Goal: Information Seeking & Learning: Learn about a topic

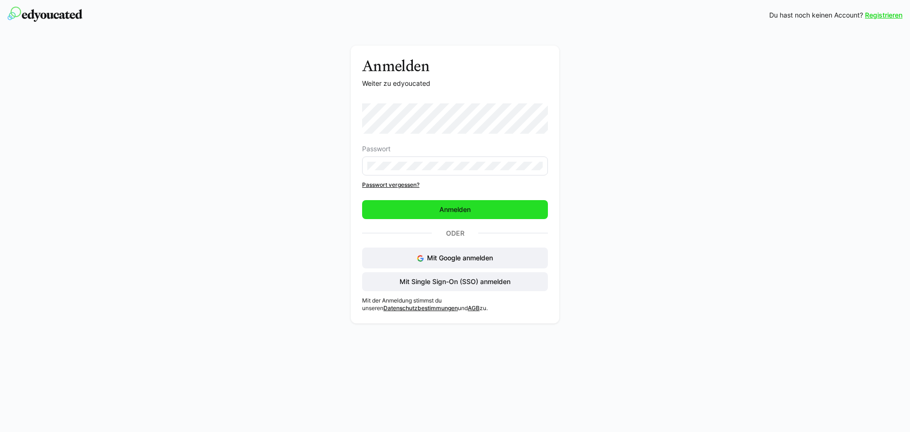
click at [450, 208] on span "Anmelden" at bounding box center [455, 209] width 34 height 9
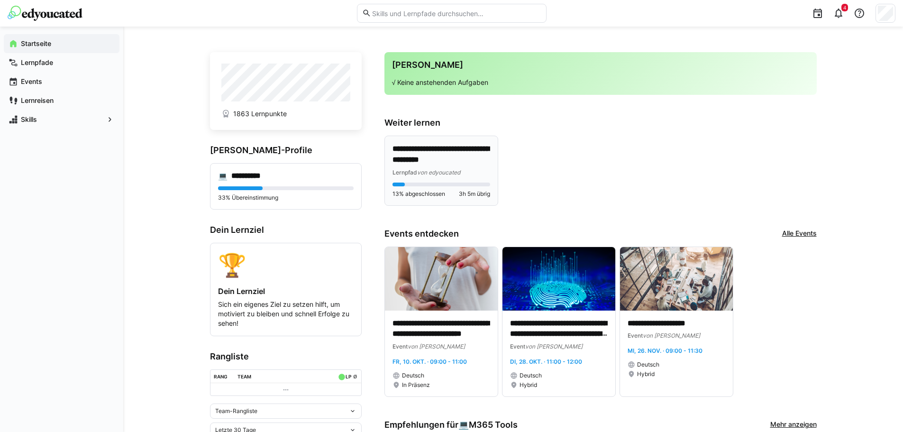
click at [449, 161] on p "**********" at bounding box center [441, 155] width 98 height 22
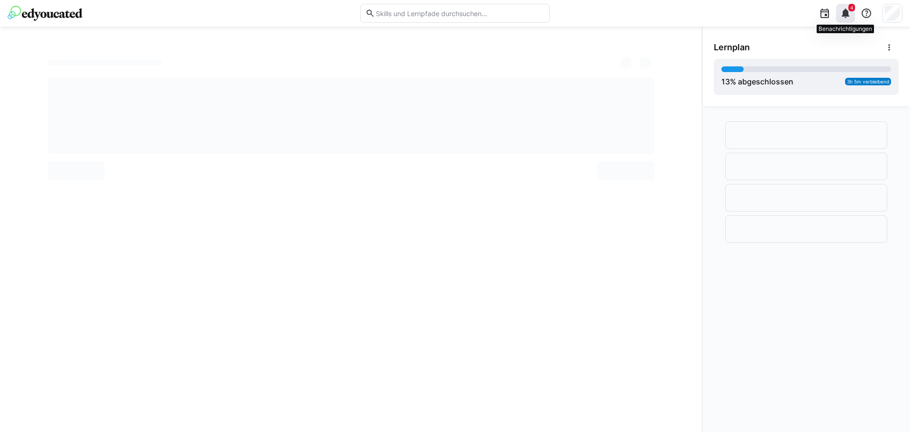
click at [847, 19] on div "4" at bounding box center [845, 13] width 19 height 19
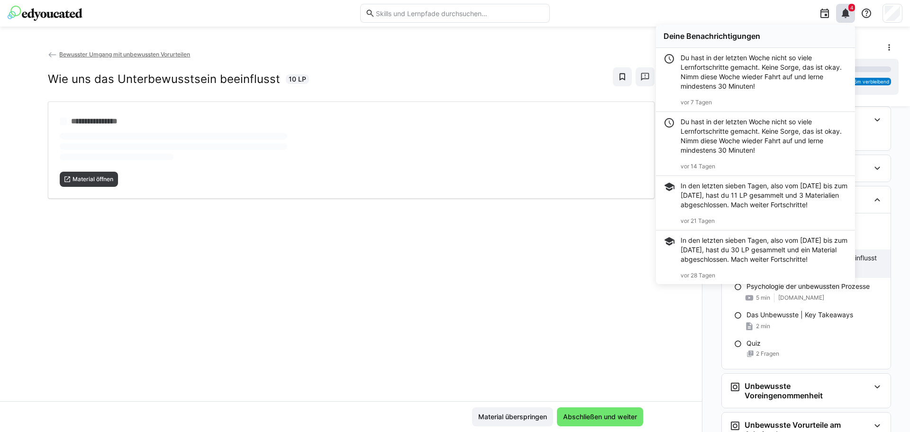
scroll to position [75, 0]
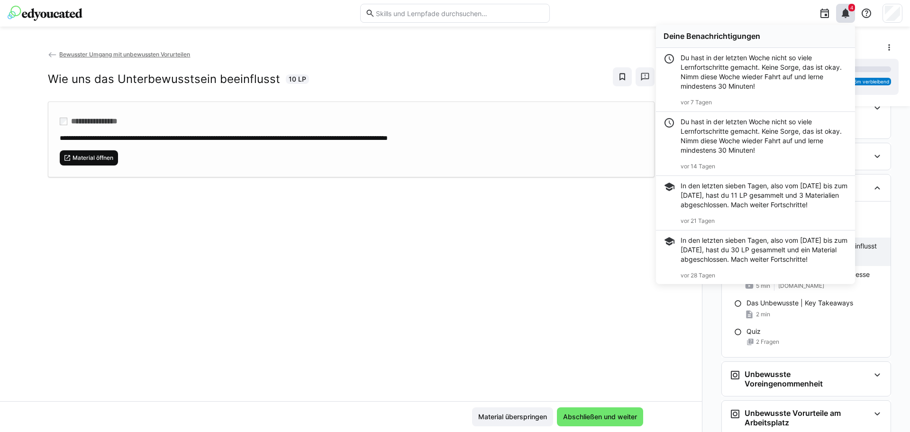
click at [102, 155] on span "Material öffnen" at bounding box center [93, 158] width 43 height 8
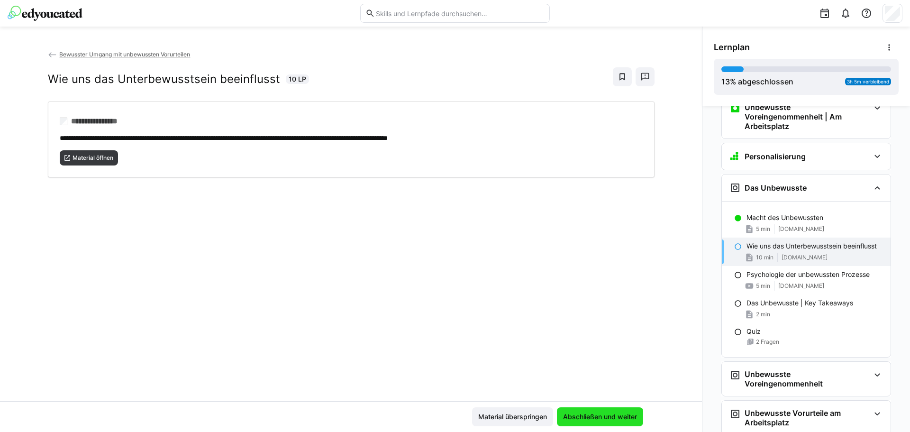
click at [605, 416] on span "Abschließen und weiter" at bounding box center [599, 416] width 77 height 9
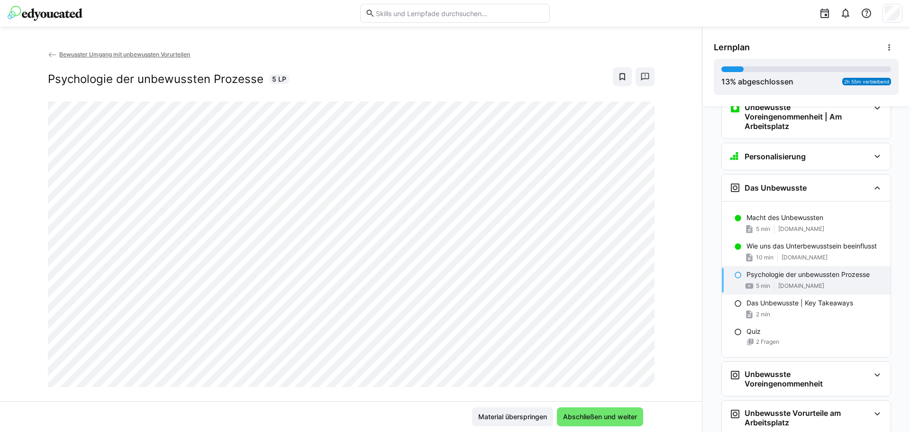
scroll to position [16, 0]
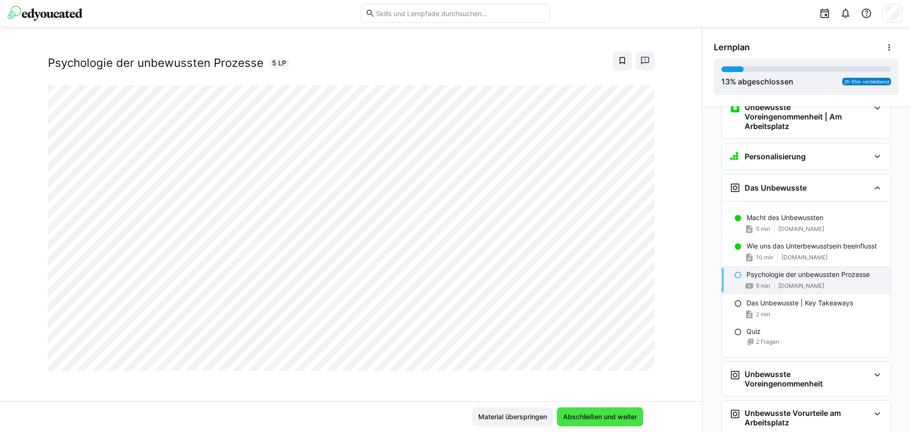
click at [571, 418] on span "Abschließen und weiter" at bounding box center [599, 416] width 77 height 9
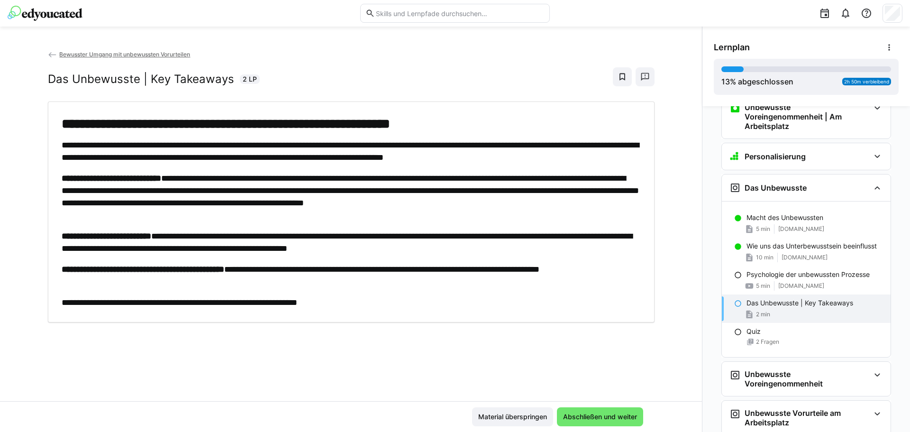
scroll to position [0, 0]
click at [609, 416] on span "Abschließen und weiter" at bounding box center [599, 416] width 77 height 9
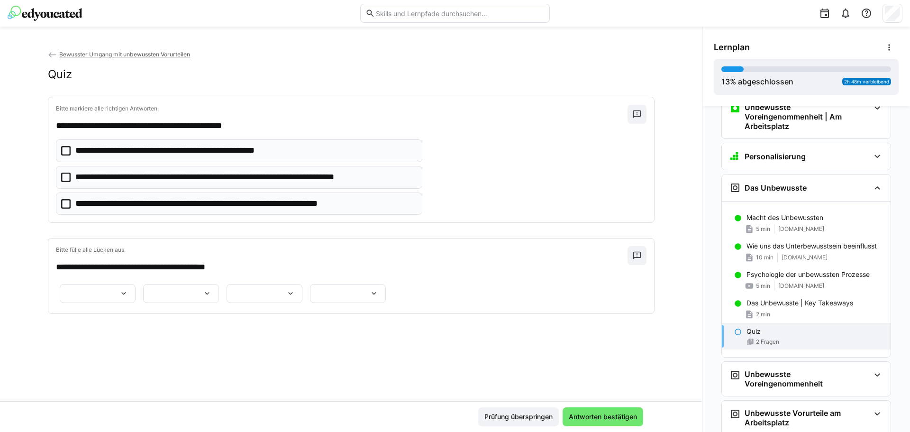
click at [136, 149] on p "**********" at bounding box center [194, 151] width 239 height 12
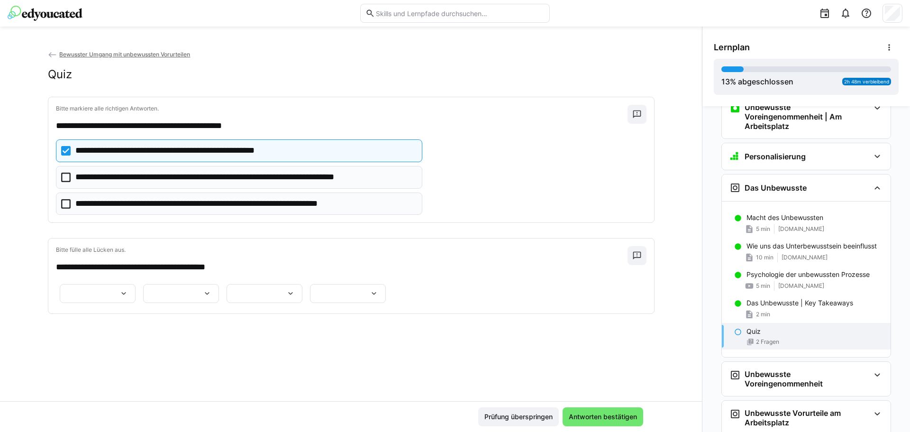
click at [135, 293] on div at bounding box center [98, 293] width 76 height 19
click at [347, 336] on p "**********" at bounding box center [329, 338] width 45 height 9
click at [219, 303] on div at bounding box center [181, 293] width 76 height 19
click at [196, 339] on span "****" at bounding box center [188, 343] width 76 height 20
click at [286, 298] on eds-icon at bounding box center [290, 293] width 9 height 9
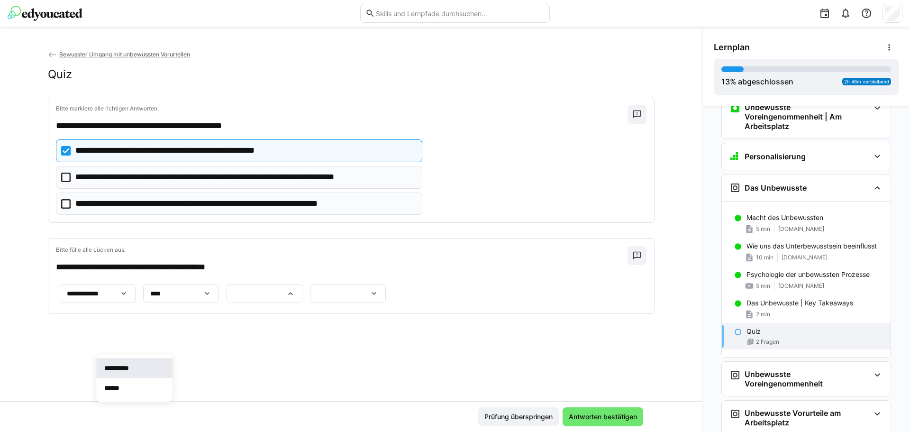
click at [162, 366] on span "**********" at bounding box center [135, 368] width 76 height 20
click at [369, 298] on eds-icon at bounding box center [373, 293] width 9 height 9
click at [197, 406] on span "**********" at bounding box center [172, 412] width 86 height 20
click at [617, 418] on span "Antworten bestätigen" at bounding box center [602, 416] width 71 height 9
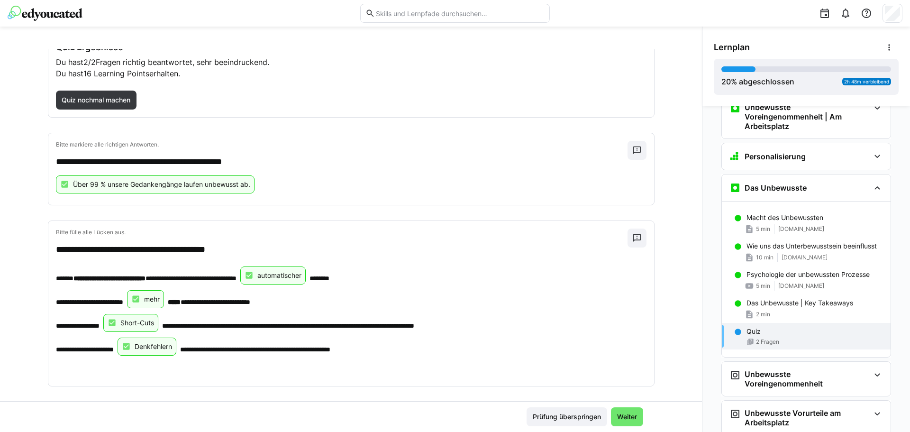
scroll to position [70, 0]
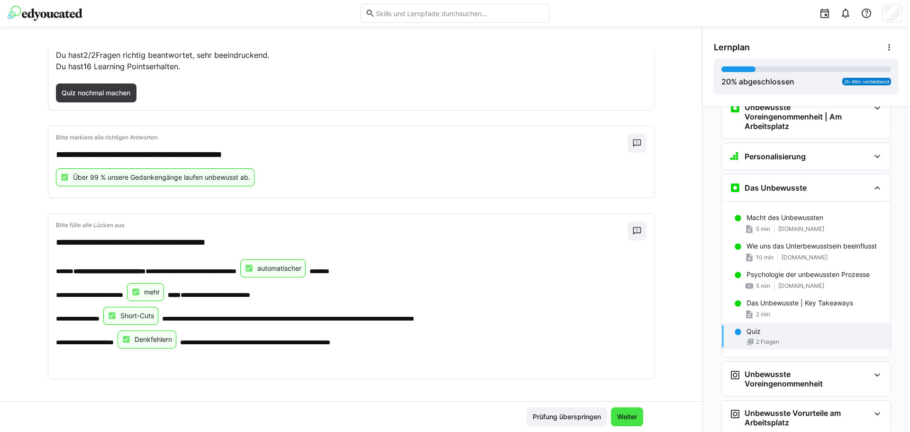
click at [627, 419] on span "Weiter" at bounding box center [626, 416] width 23 height 9
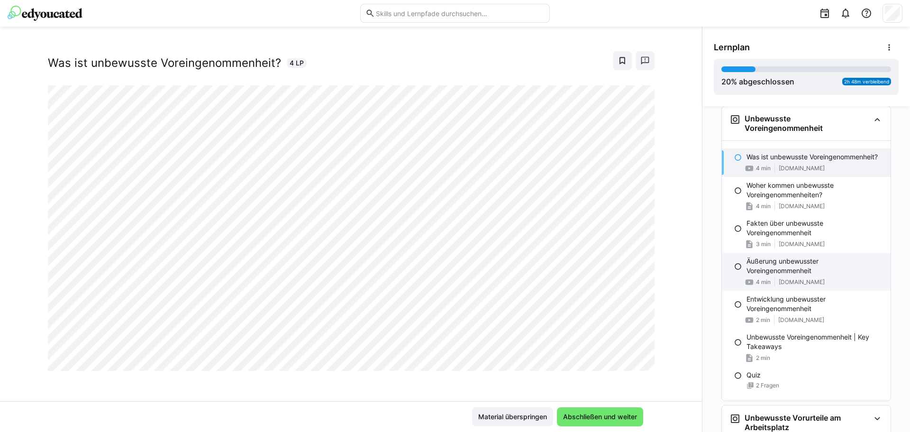
scroll to position [344, 0]
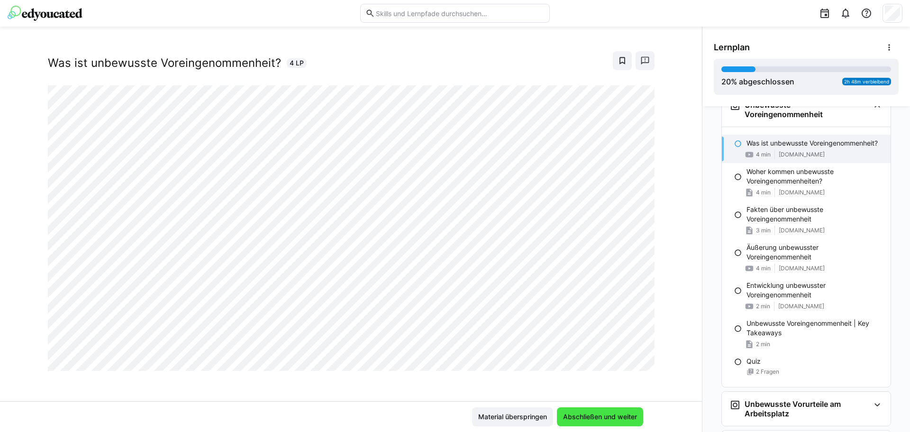
click at [592, 416] on span "Abschließen und weiter" at bounding box center [599, 416] width 77 height 9
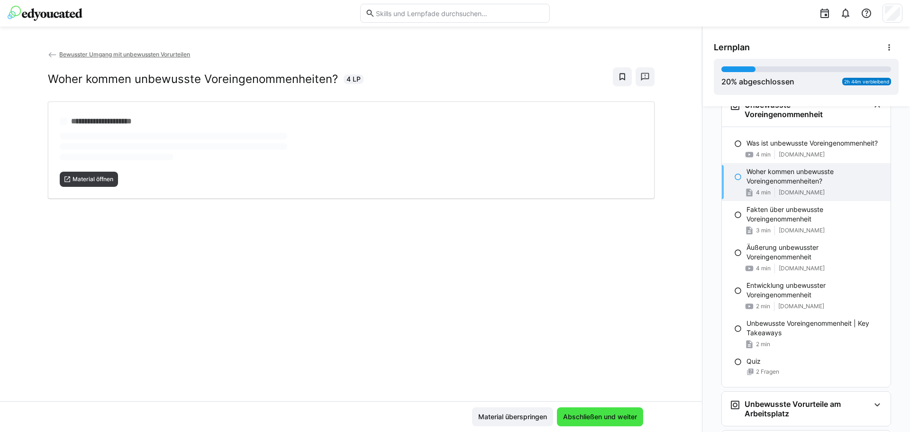
scroll to position [0, 0]
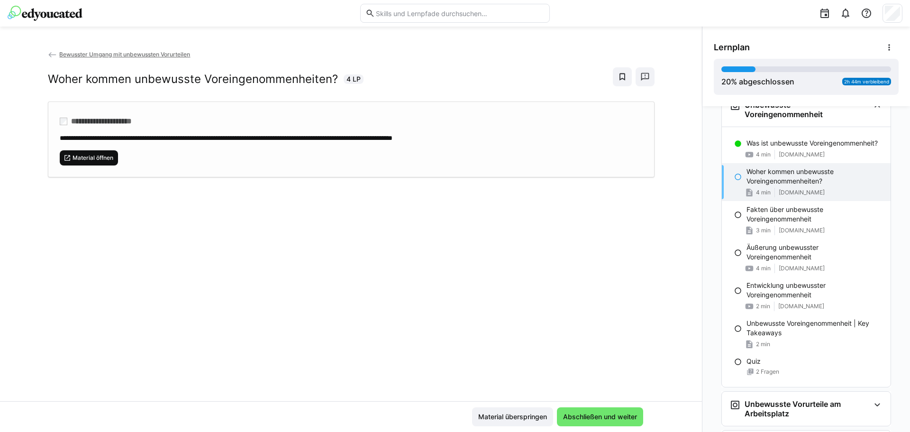
click at [87, 156] on span "Material öffnen" at bounding box center [93, 158] width 43 height 8
click at [593, 417] on span "Abschließen und weiter" at bounding box center [599, 416] width 77 height 9
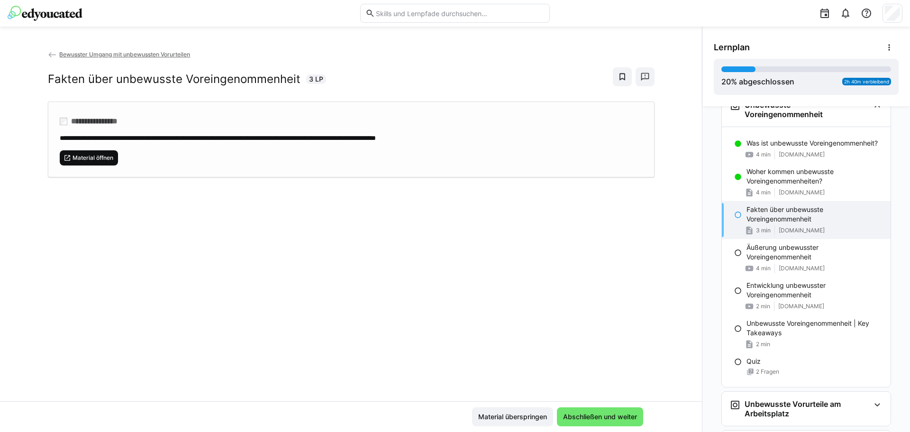
click at [83, 158] on span "Material öffnen" at bounding box center [93, 158] width 43 height 8
click at [637, 421] on span "Abschließen und weiter" at bounding box center [600, 416] width 86 height 19
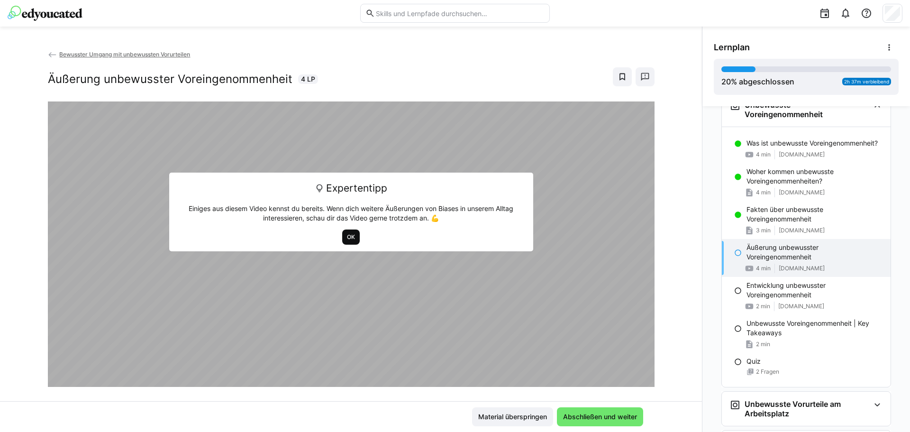
click at [349, 235] on span "OK" at bounding box center [351, 237] width 10 height 8
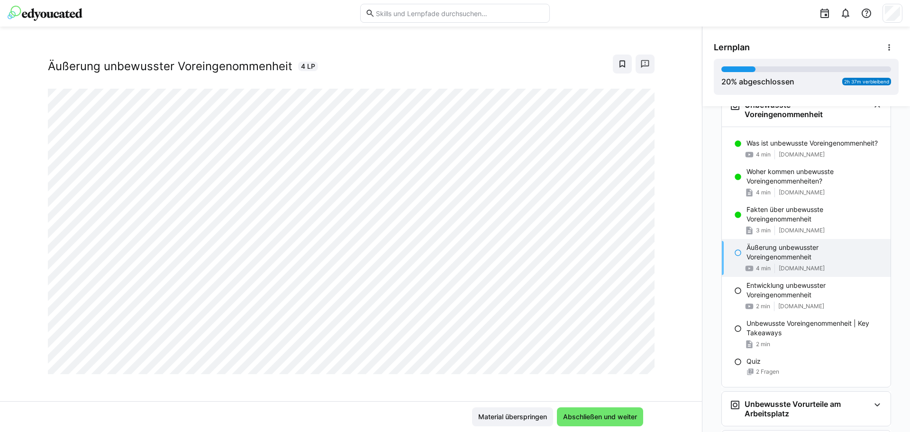
scroll to position [16, 0]
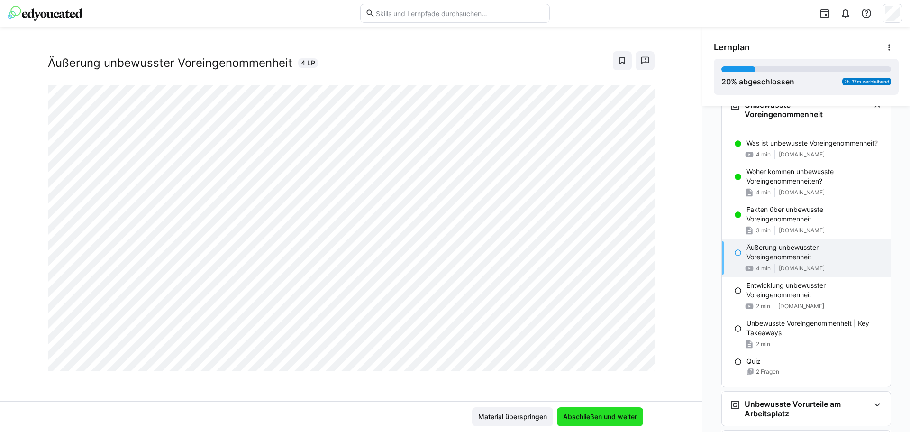
click at [591, 415] on span "Abschließen und weiter" at bounding box center [599, 416] width 77 height 9
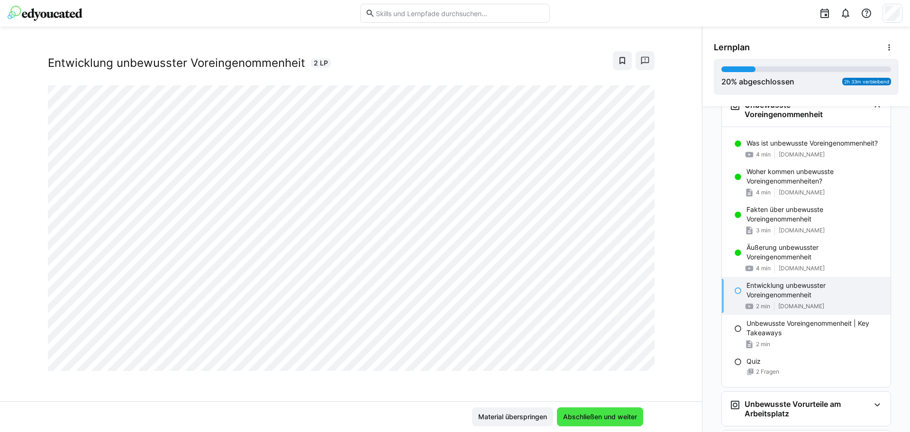
click at [634, 420] on span "Abschließen und weiter" at bounding box center [599, 416] width 77 height 9
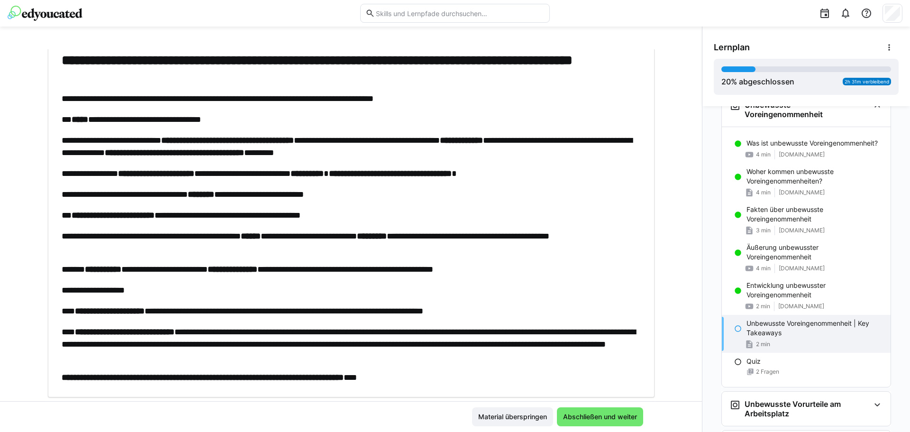
scroll to position [90, 0]
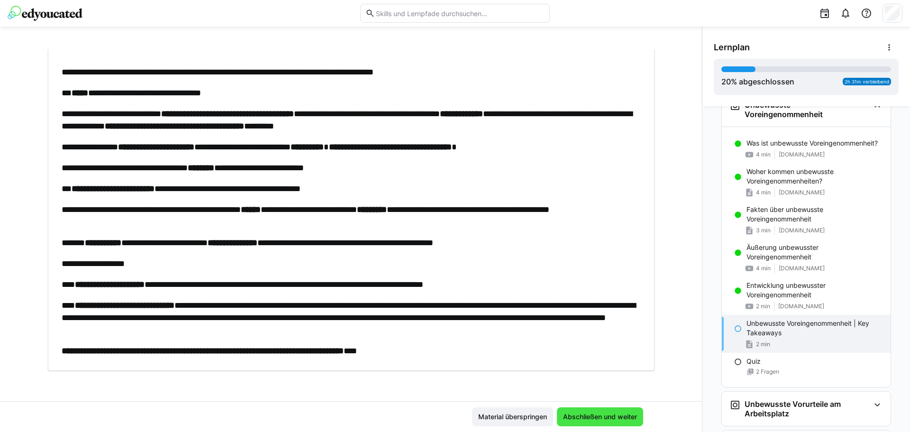
click at [593, 409] on span "Abschließen und weiter" at bounding box center [600, 416] width 86 height 19
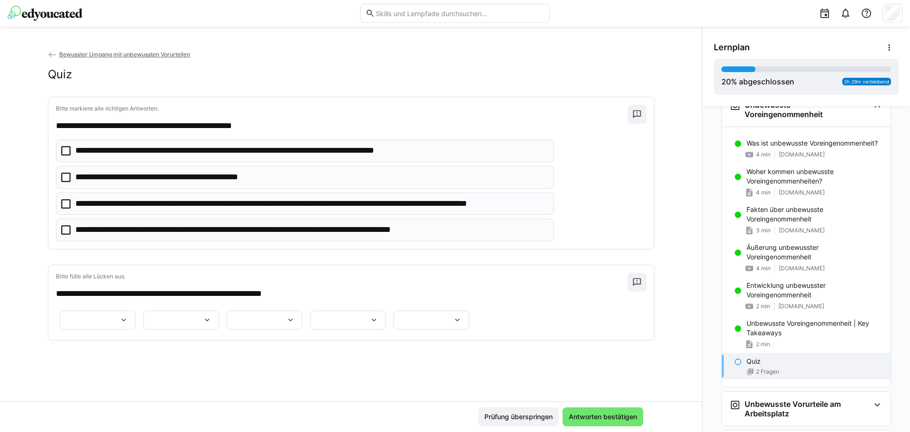
click at [61, 149] on icon at bounding box center [65, 150] width 9 height 9
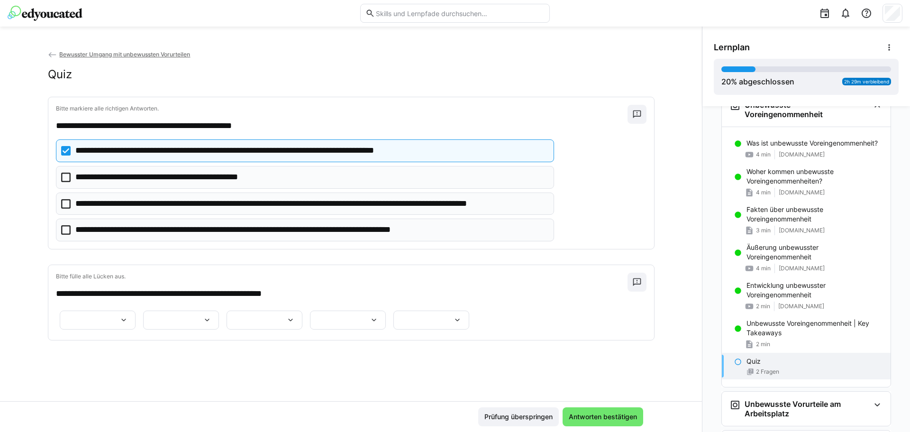
click at [64, 176] on icon at bounding box center [65, 176] width 9 height 9
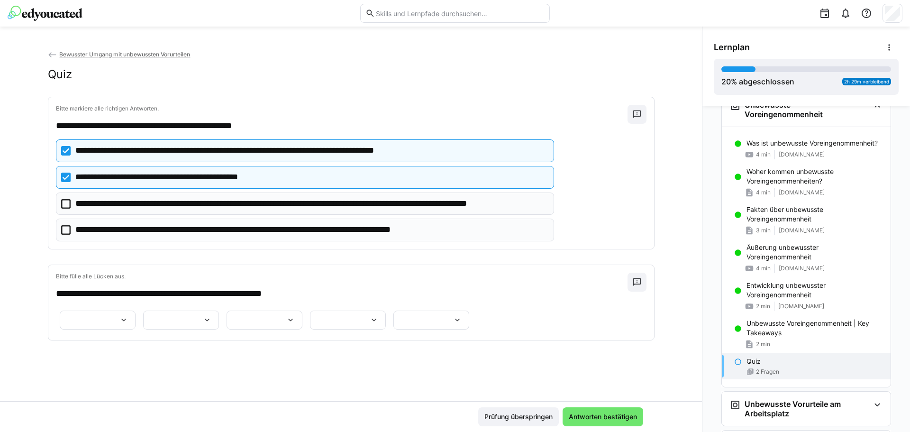
click at [61, 231] on icon at bounding box center [65, 229] width 9 height 9
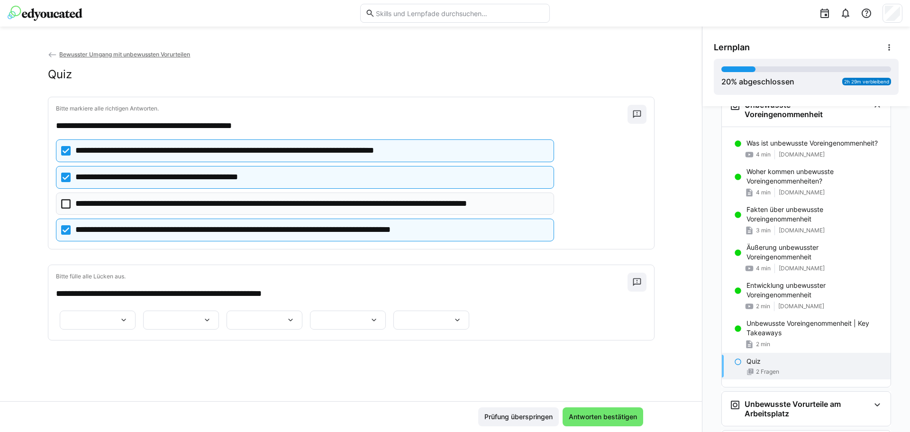
scroll to position [70, 0]
click at [128, 315] on eds-icon at bounding box center [123, 319] width 9 height 9
click at [340, 276] on span "*******" at bounding box center [345, 275] width 76 height 20
click at [212, 315] on eds-icon at bounding box center [206, 319] width 9 height 9
click at [423, 300] on span "*******" at bounding box center [429, 299] width 76 height 20
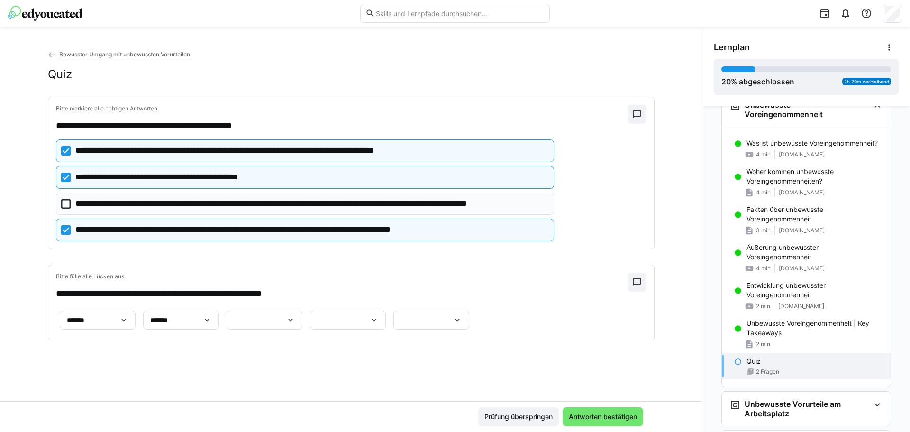
click at [295, 315] on eds-icon at bounding box center [290, 319] width 9 height 9
click at [576, 325] on p "******" at bounding box center [573, 323] width 20 height 9
click at [369, 322] on eds-icon at bounding box center [373, 319] width 9 height 9
click at [230, 367] on span "******" at bounding box center [237, 369] width 76 height 20
click at [452, 325] on eds-icon at bounding box center [456, 319] width 9 height 9
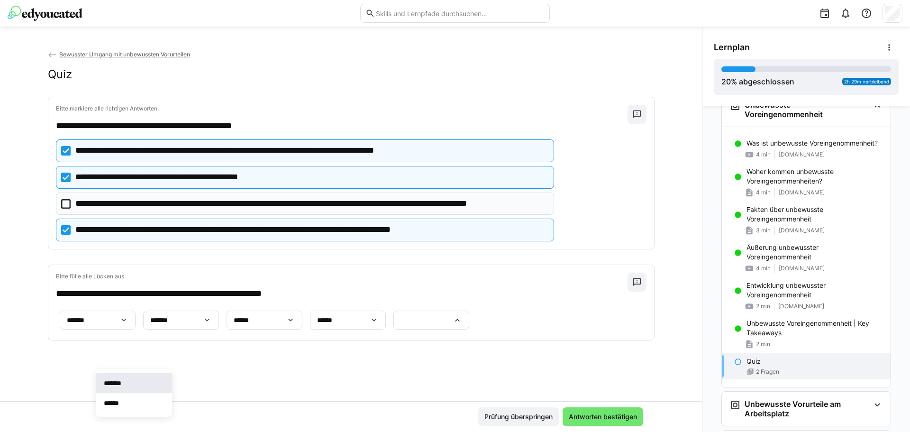
click at [132, 388] on span "*******" at bounding box center [134, 383] width 76 height 20
click at [618, 417] on span "Antworten bestätigen" at bounding box center [602, 416] width 71 height 9
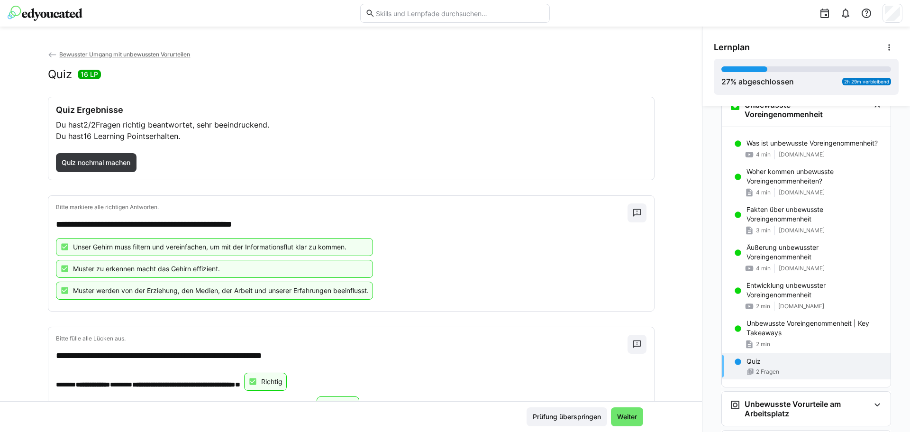
scroll to position [127, 0]
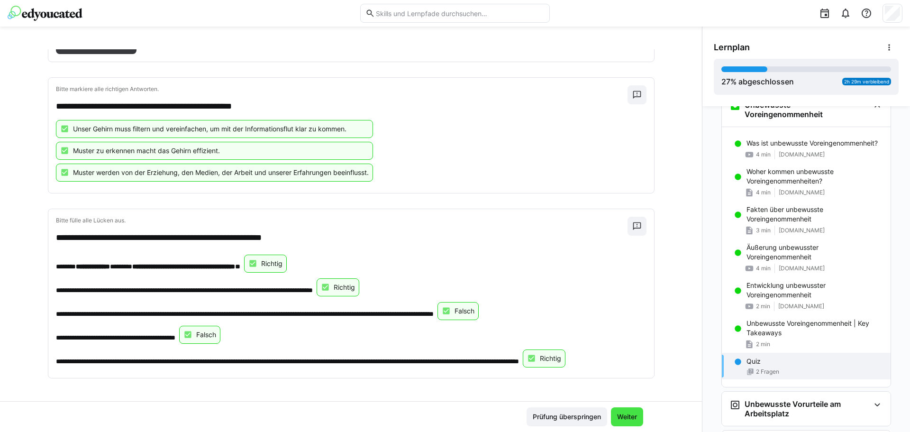
click at [627, 417] on span "Weiter" at bounding box center [626, 416] width 23 height 9
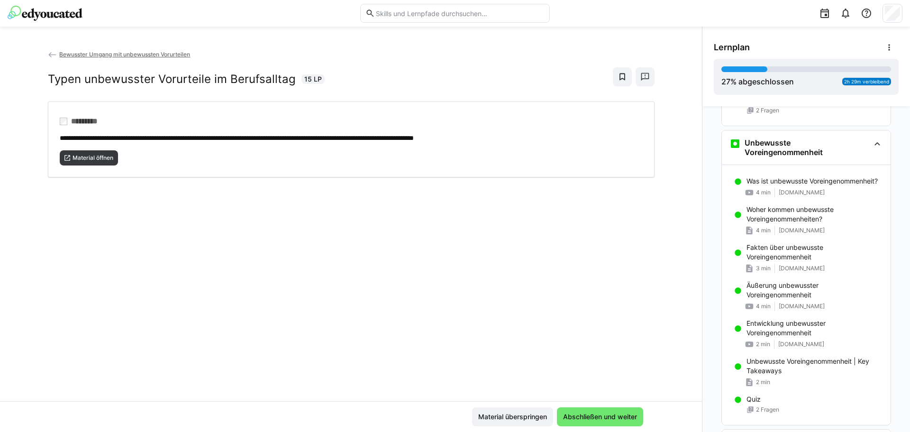
scroll to position [273, 0]
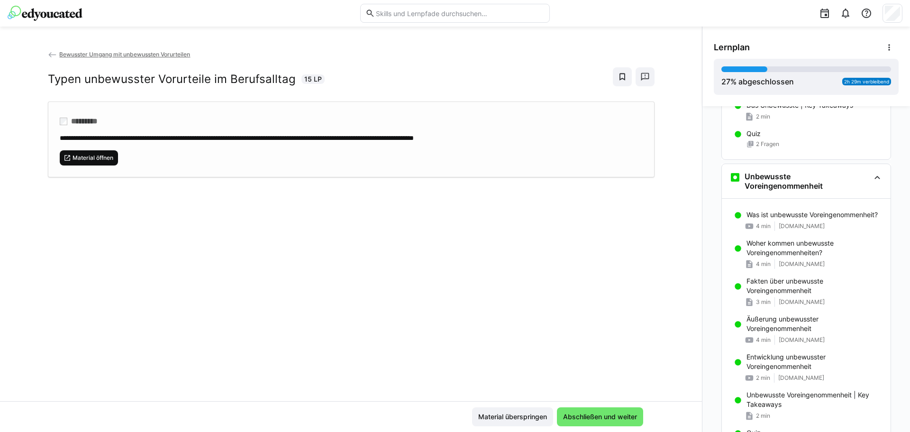
click at [89, 157] on span "Material öffnen" at bounding box center [93, 158] width 43 height 8
click at [616, 424] on span "Abschließen und weiter" at bounding box center [600, 416] width 86 height 19
click at [105, 159] on span "Material öffnen" at bounding box center [93, 158] width 43 height 8
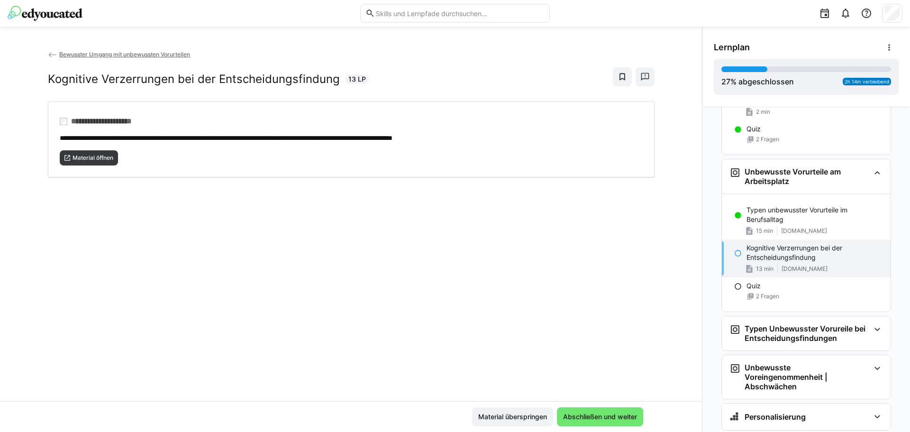
scroll to position [605, 0]
